Goal: Check status: Check status

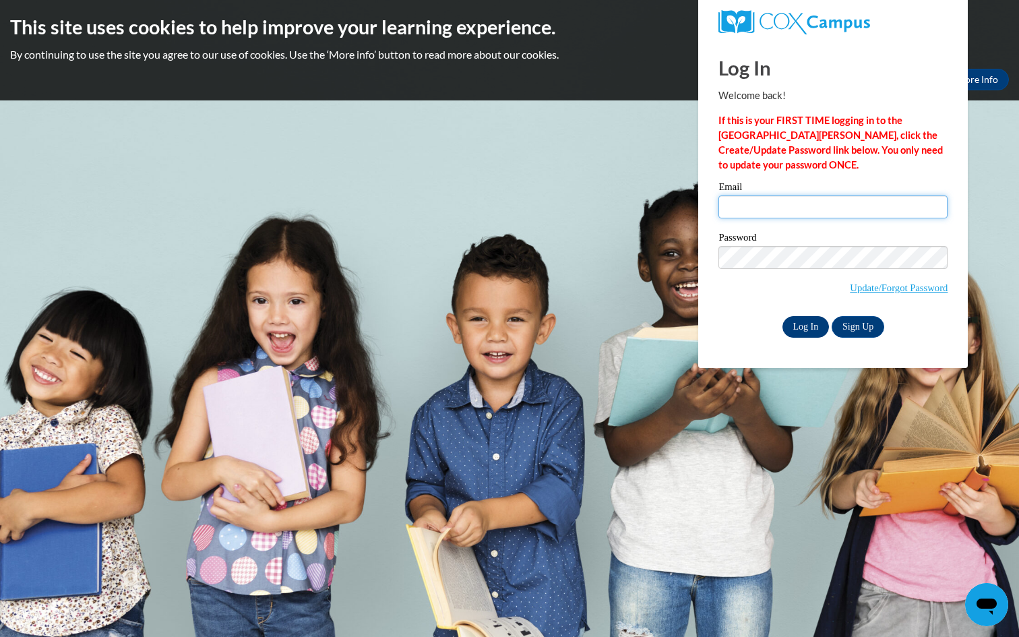
type input "molly.stefiuk@my.viu.ca"
click at [804, 326] on input "Log In" at bounding box center [806, 327] width 47 height 22
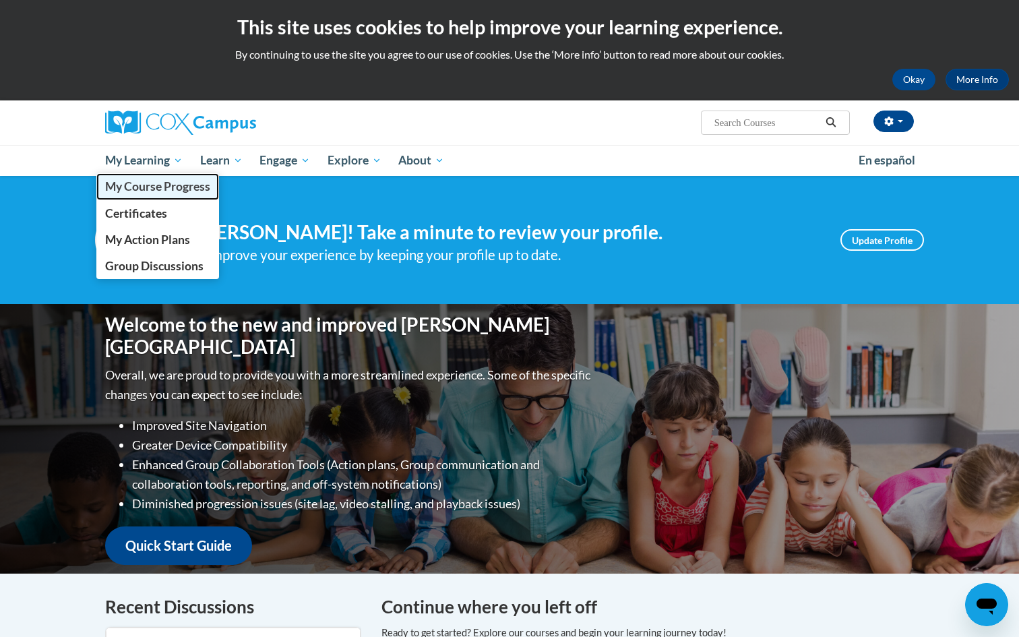
click at [161, 189] on span "My Course Progress" at bounding box center [157, 186] width 105 height 14
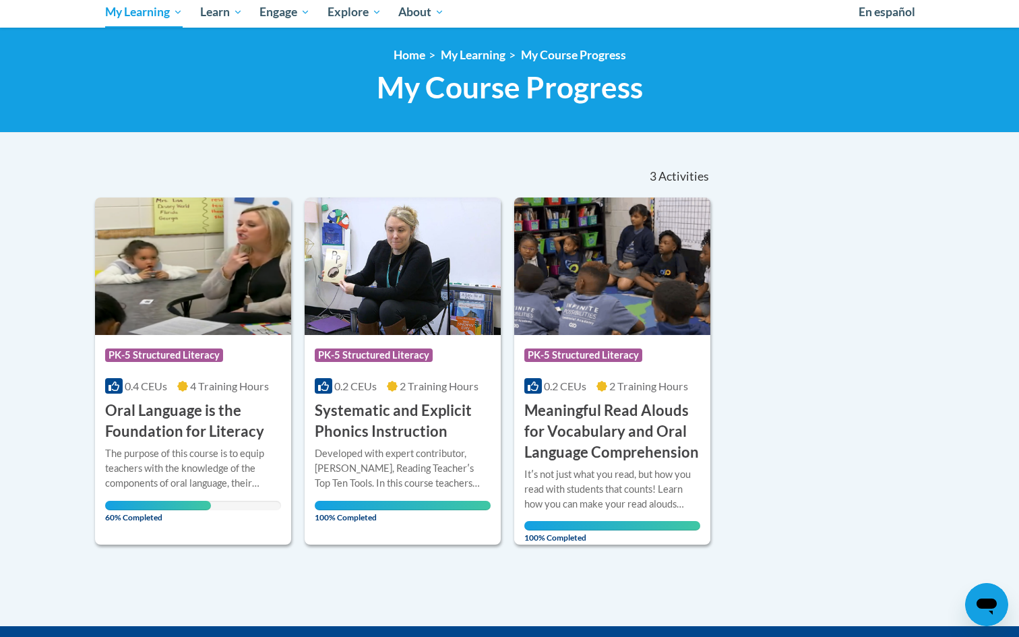
scroll to position [149, 0]
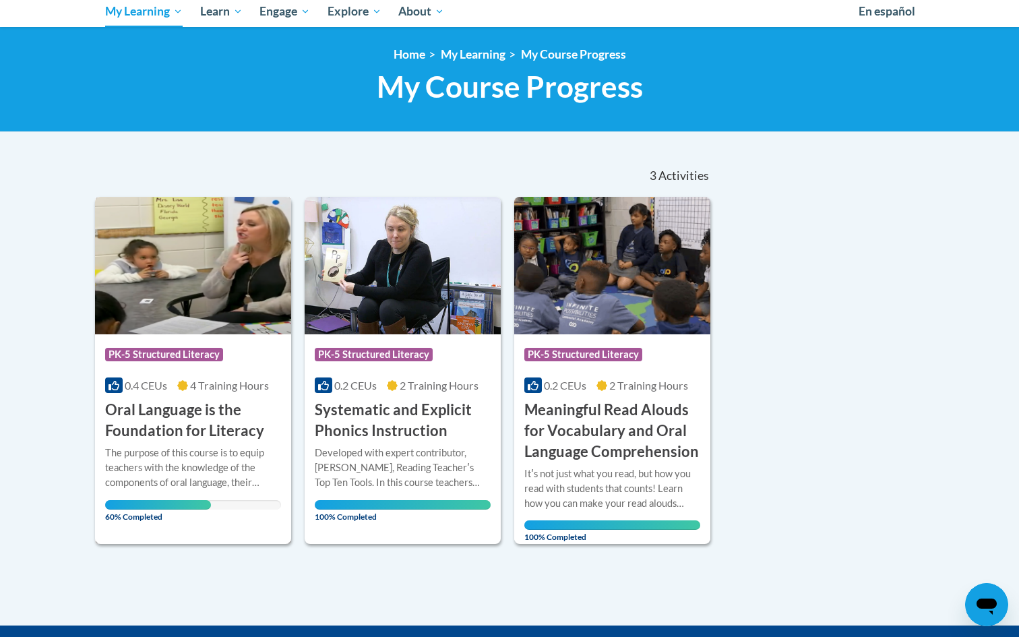
click at [187, 338] on div "Course Category: PK-5 Structured Literacy 0.4 CEUs 4 Training Hours COURSE Oral…" at bounding box center [193, 387] width 196 height 107
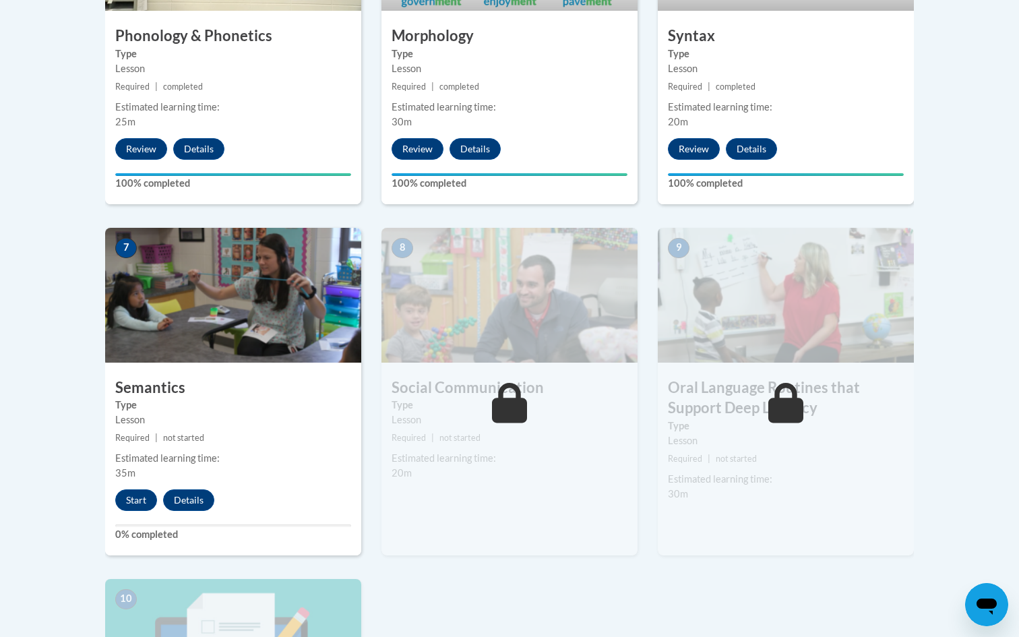
scroll to position [1019, 0]
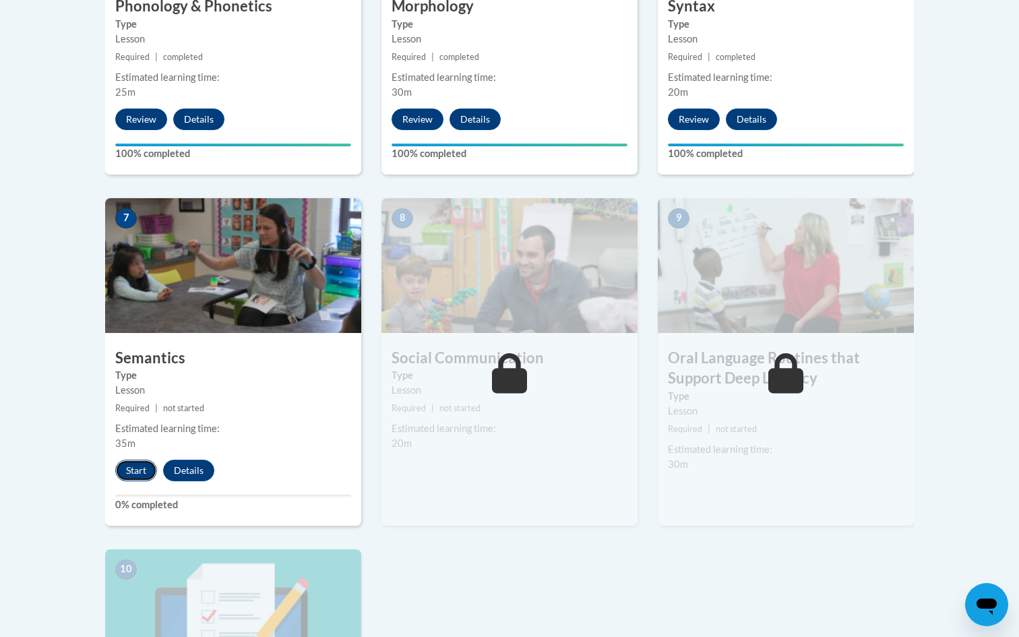
click at [140, 469] on button "Start" at bounding box center [136, 471] width 42 height 22
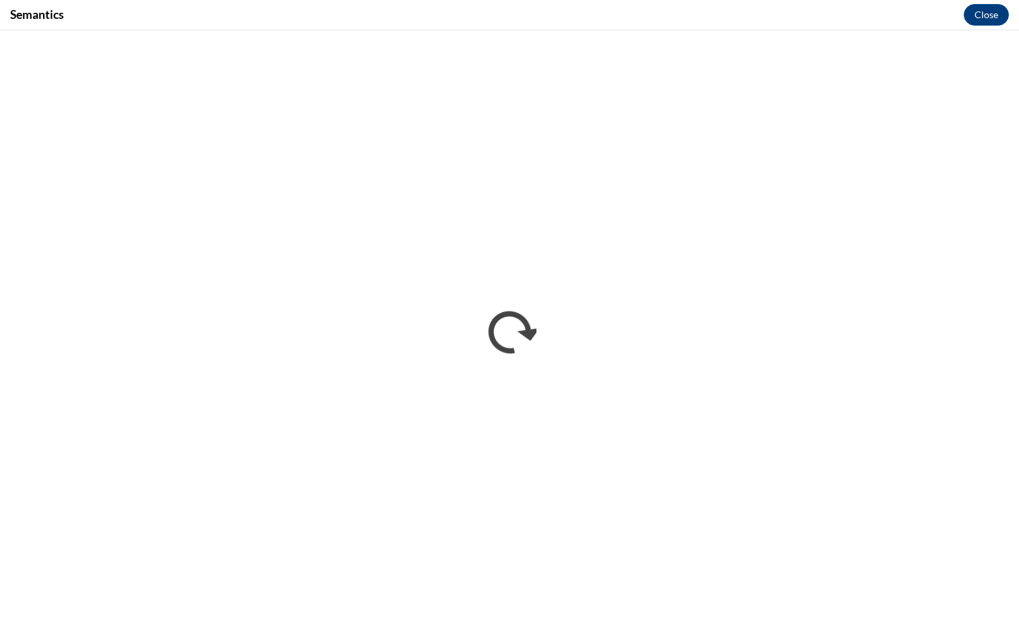
scroll to position [0, 0]
